Goal: Transaction & Acquisition: Purchase product/service

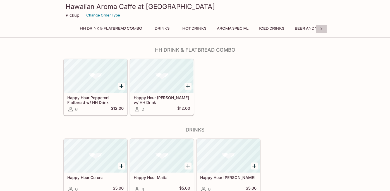
click at [322, 28] on icon at bounding box center [322, 29] width 6 height 6
click at [321, 30] on icon at bounding box center [322, 28] width 2 height 3
click at [307, 27] on button "Baked" at bounding box center [303, 29] width 25 height 8
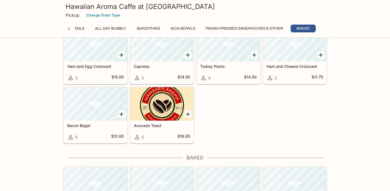
scroll to position [1633, 0]
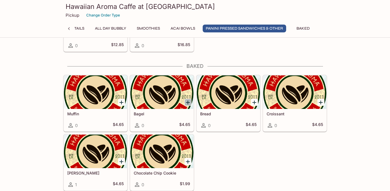
click at [188, 100] on icon "Add Bagel" at bounding box center [188, 102] width 7 height 7
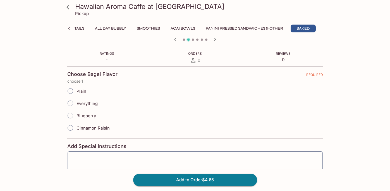
scroll to position [97, 0]
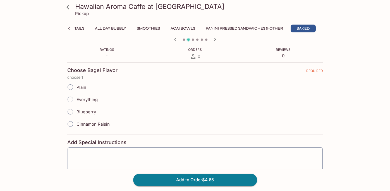
click at [71, 87] on input "Plain" at bounding box center [71, 87] width 12 height 12
radio input "true"
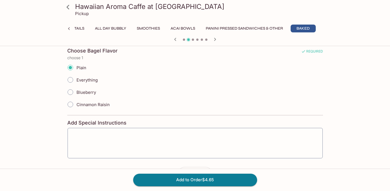
scroll to position [136, 0]
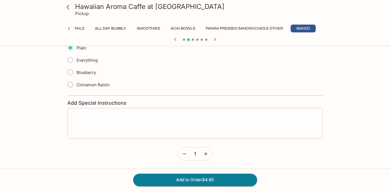
click at [158, 120] on textarea at bounding box center [196, 123] width 248 height 21
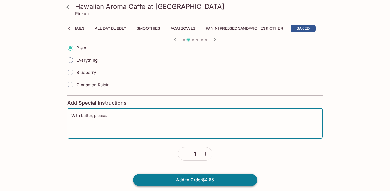
type textarea "With butter, please."
click at [196, 177] on button "Add to Order $4.65" at bounding box center [195, 180] width 124 height 12
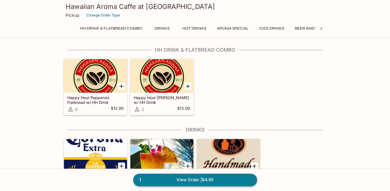
click at [206, 181] on link "1 View Order | $4.65" at bounding box center [195, 180] width 124 height 12
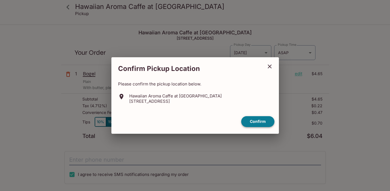
click at [254, 124] on button "Confirm" at bounding box center [257, 121] width 33 height 11
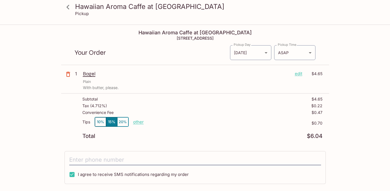
scroll to position [8, 0]
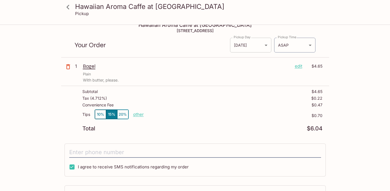
click at [257, 48] on body "Hawaiian Aroma Caffe at Waikiki Walls Pickup Hawaiian Aroma Caffe at [GEOGRAPHI…" at bounding box center [195, 113] width 390 height 191
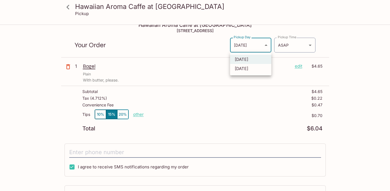
click at [249, 67] on li "[DATE]" at bounding box center [250, 68] width 41 height 9
type input "[DATE]"
type input "[DATE]T16:15:00.000000Z"
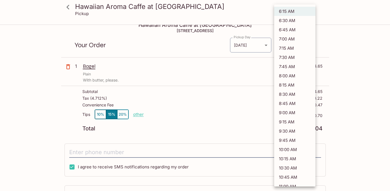
click at [288, 48] on body "Hawaiian Aroma Caffe at Waikiki Walls Pickup Hawaiian Aroma Caffe at [GEOGRAPHI…" at bounding box center [195, 113] width 390 height 191
click at [336, 26] on div at bounding box center [195, 95] width 390 height 191
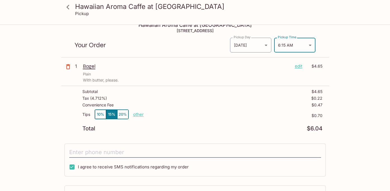
scroll to position [0, 0]
